Goal: Information Seeking & Learning: Learn about a topic

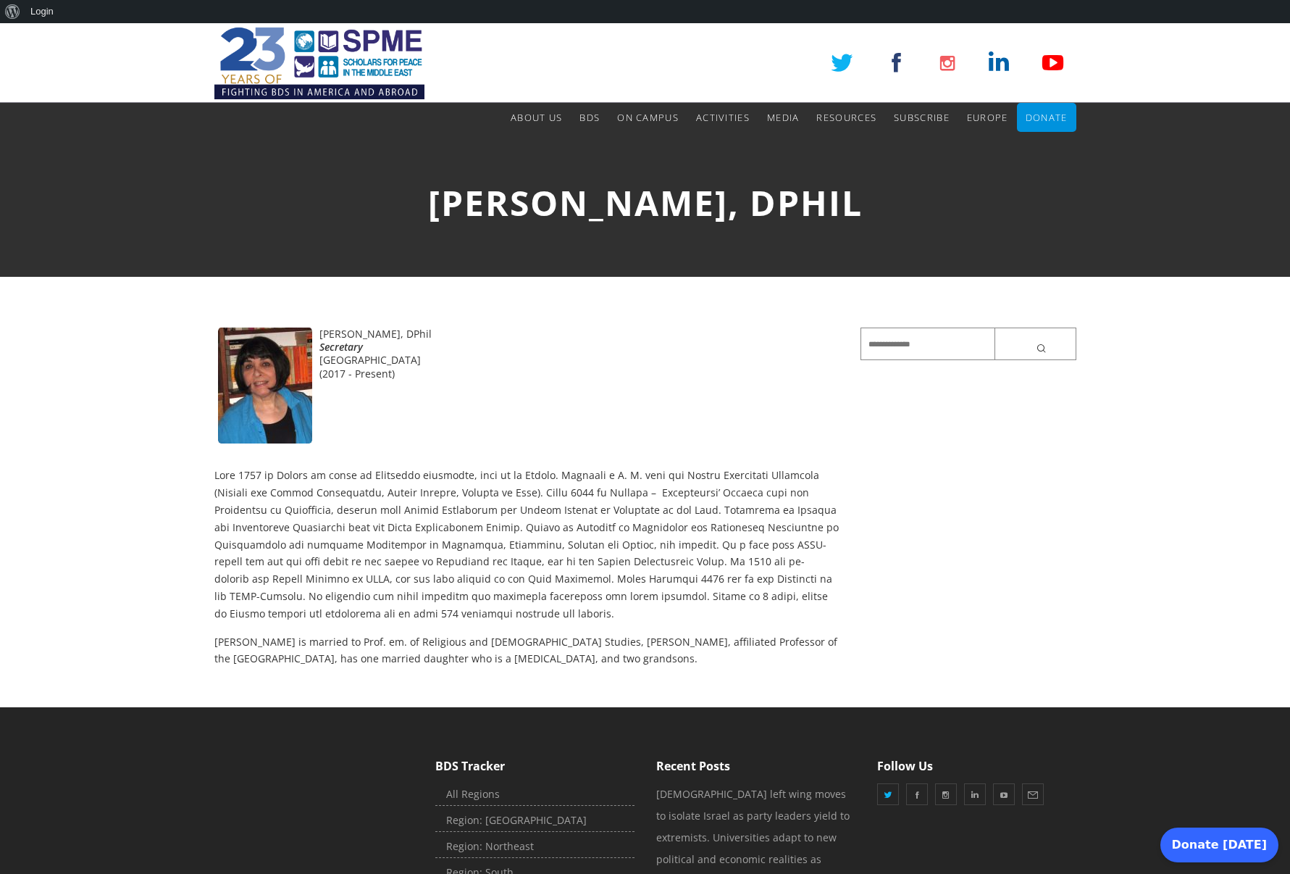
click at [331, 50] on img at bounding box center [319, 63] width 210 height 80
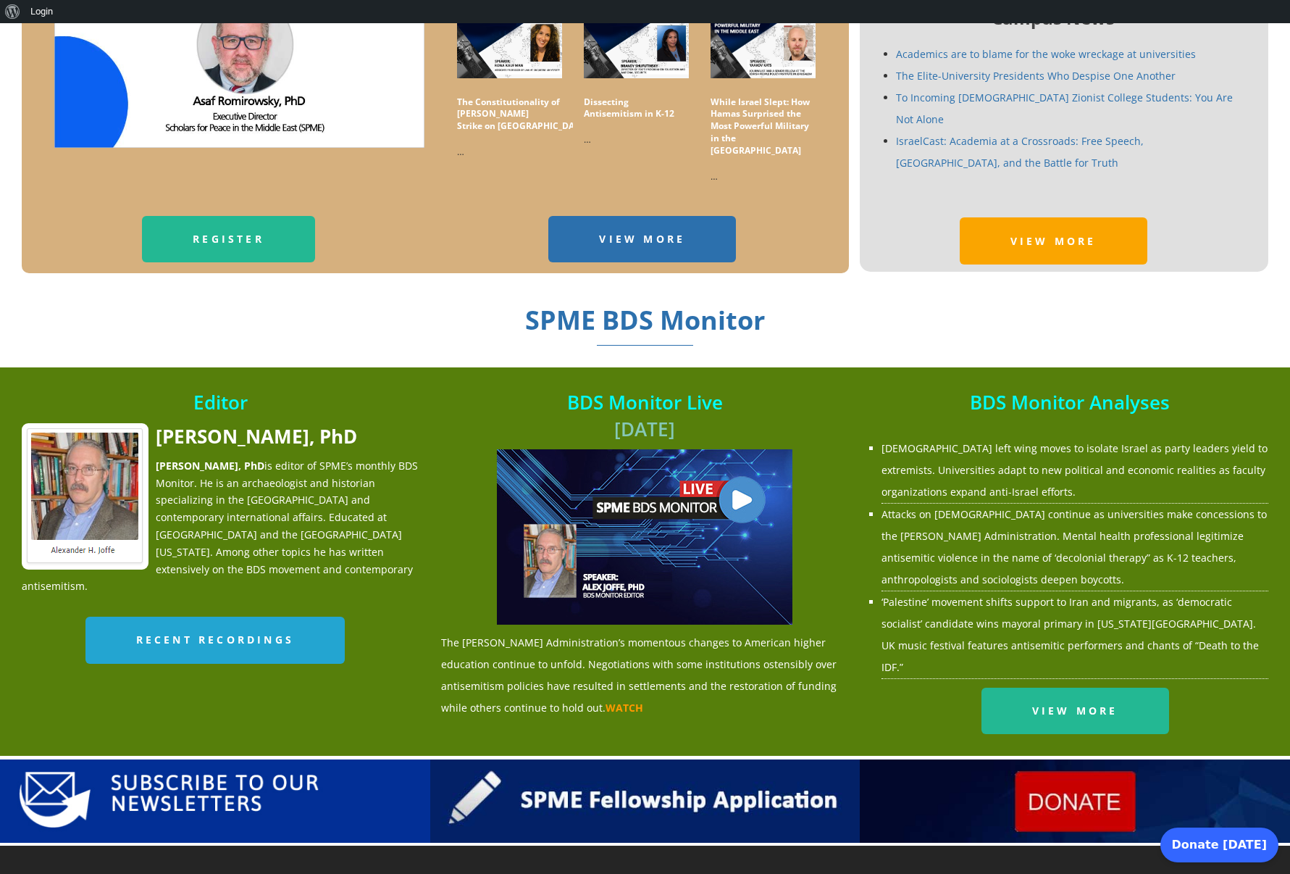
scroll to position [1610, 0]
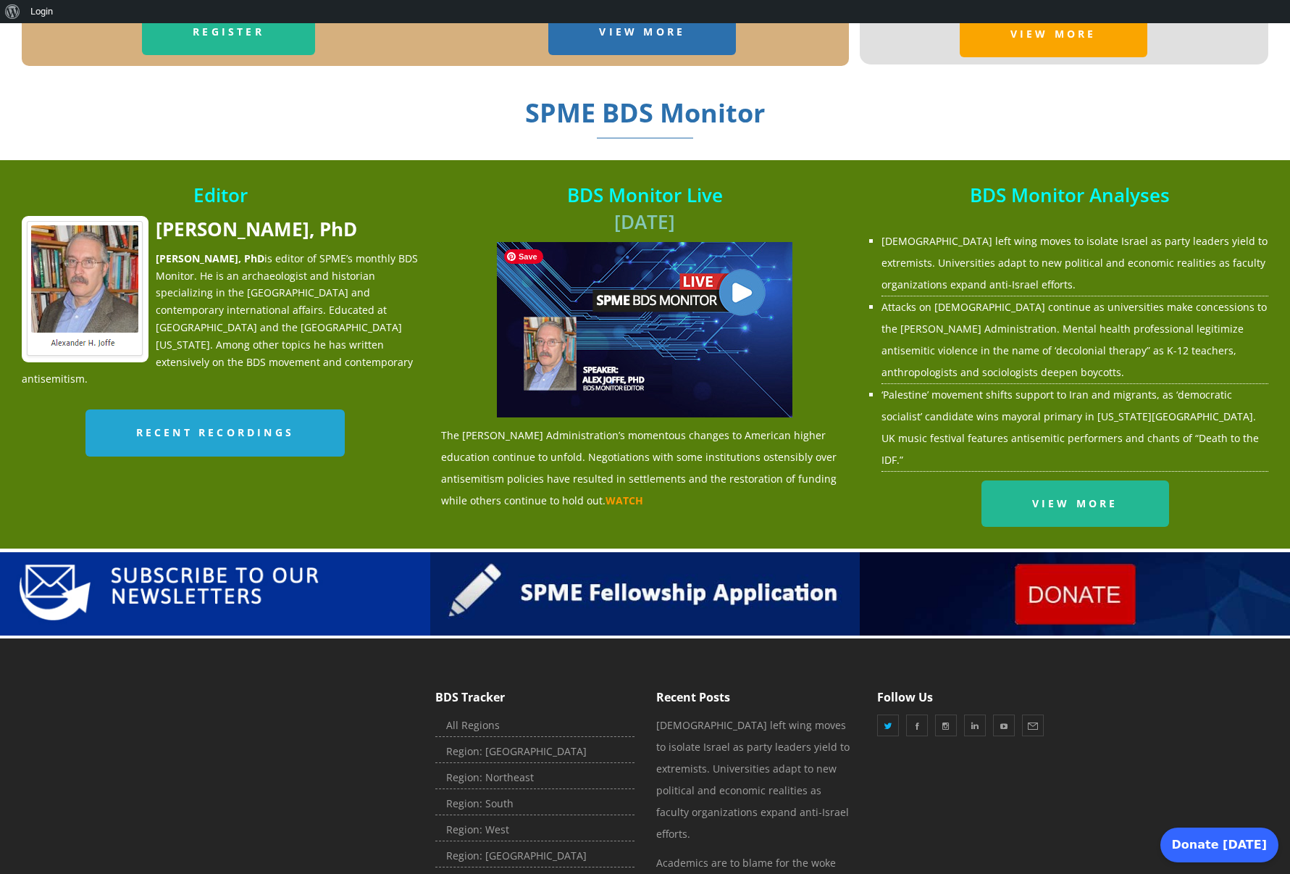
click at [754, 292] on img at bounding box center [645, 329] width 296 height 175
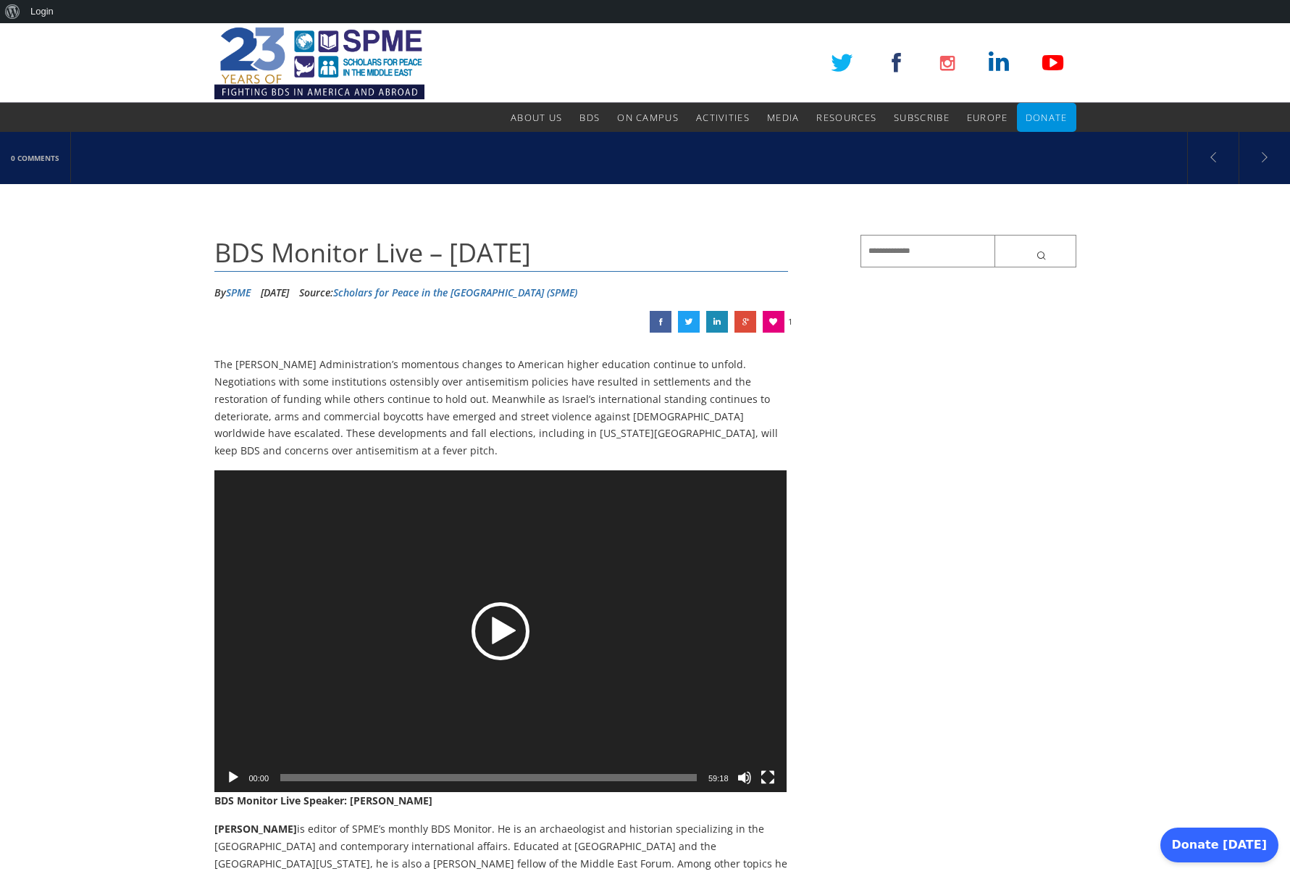
click at [488, 604] on div "Play" at bounding box center [501, 631] width 58 height 58
click at [235, 770] on button "Pause" at bounding box center [233, 777] width 14 height 14
